Goal: Contribute content: Add original content to the website for others to see

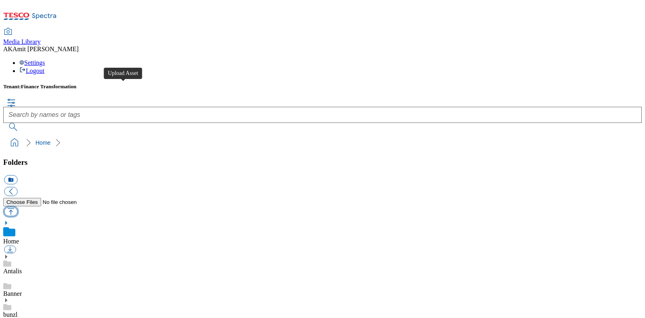
click at [17, 207] on button "button" at bounding box center [10, 211] width 13 height 9
type input "C:\fakepath\720003198001.jpg"
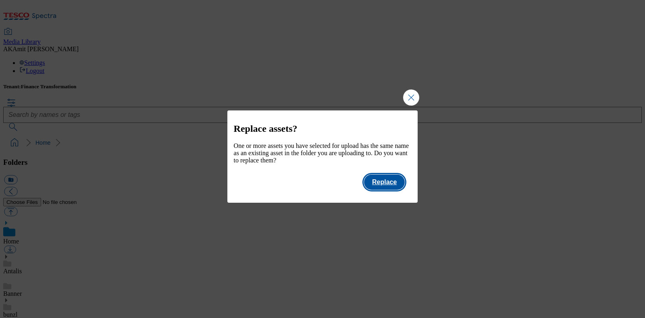
click at [387, 186] on button "Replace" at bounding box center [384, 182] width 41 height 15
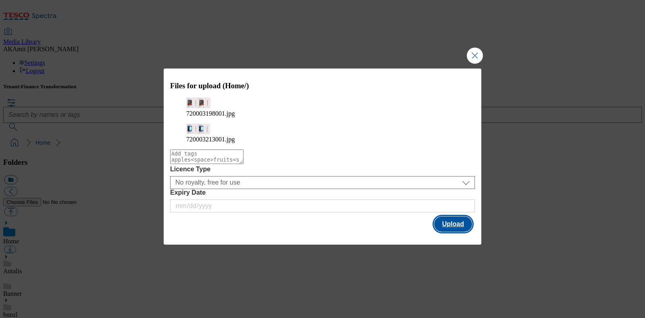
click at [449, 218] on button "Upload" at bounding box center [453, 224] width 38 height 15
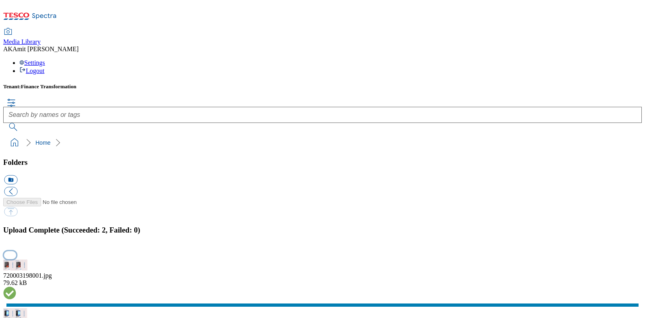
click at [16, 252] on button "button" at bounding box center [10, 256] width 12 height 8
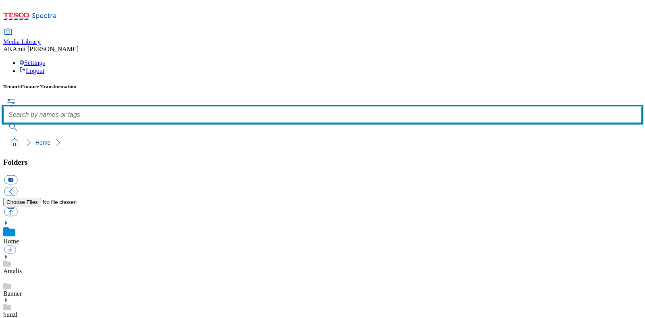
click at [298, 107] on input "text" at bounding box center [322, 115] width 639 height 16
paste input "720003213001"
type input "720003213001"
click at [3, 123] on button "submit" at bounding box center [13, 127] width 21 height 8
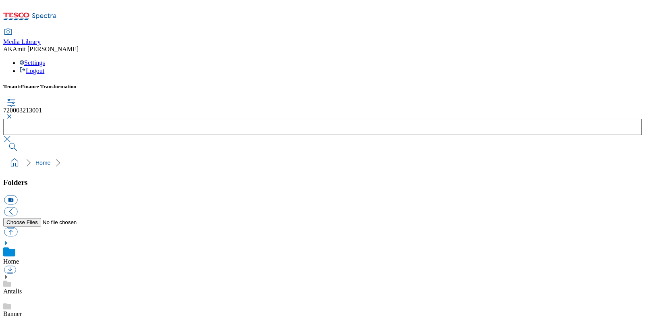
click at [13, 114] on button "button" at bounding box center [8, 116] width 10 height 5
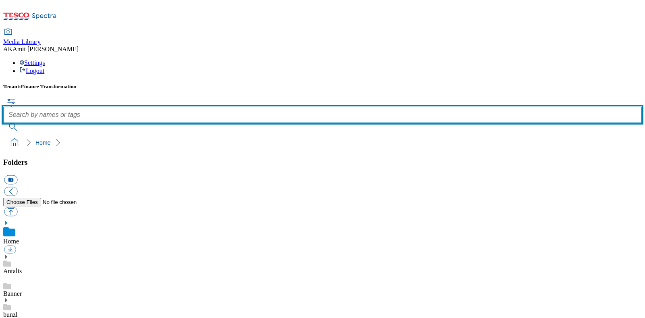
click at [271, 107] on input "text" at bounding box center [322, 115] width 639 height 16
paste input "720003198001"
type input "720003198001"
click at [3, 123] on button "submit" at bounding box center [13, 127] width 21 height 8
